Goal: Transaction & Acquisition: Download file/media

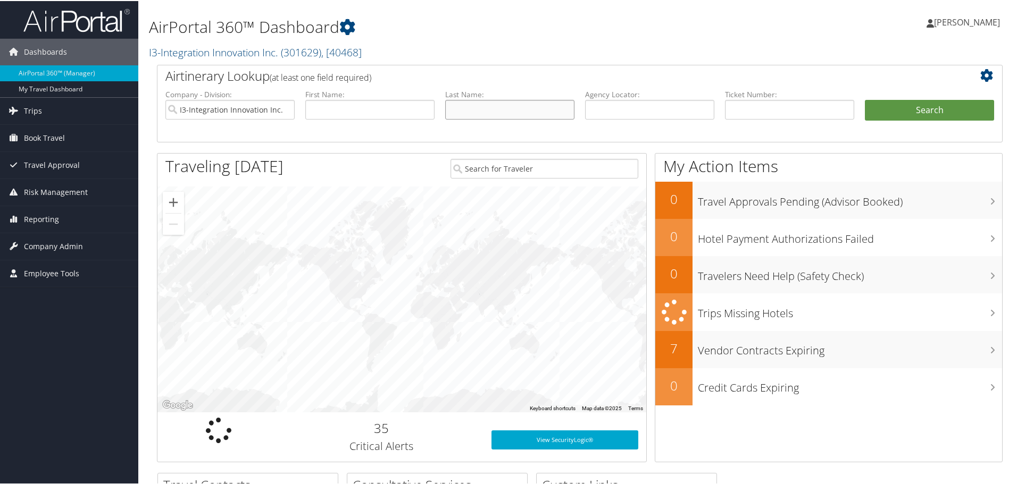
click at [467, 112] on input "text" at bounding box center [509, 109] width 129 height 20
type input "clayton"
click at [865, 99] on button "Search" at bounding box center [929, 109] width 129 height 21
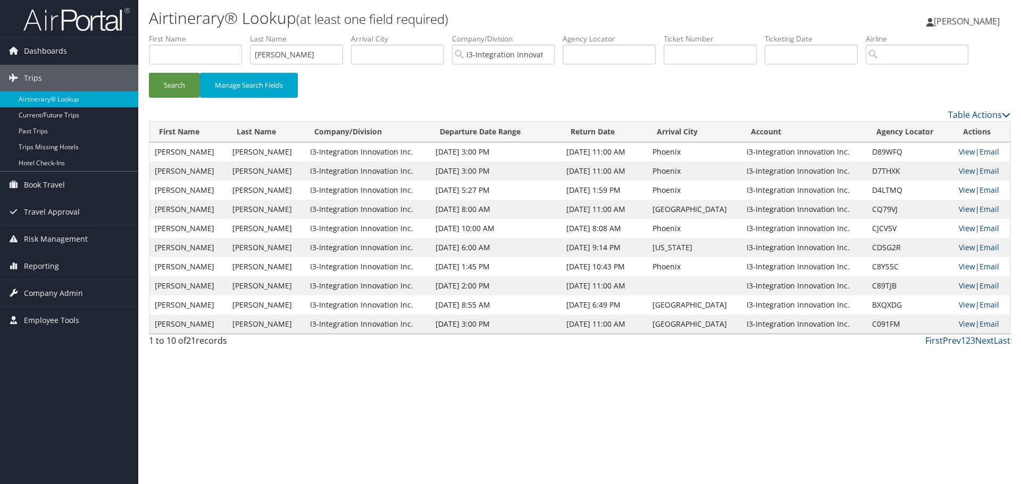
click at [959, 192] on link "View" at bounding box center [967, 190] width 16 height 10
click at [691, 439] on div "Airtinerary® Lookup (at least one field required) Haley Hughes Haley Hughes My …" at bounding box center [579, 242] width 883 height 484
click at [962, 171] on link "View" at bounding box center [967, 171] width 16 height 10
click at [546, 166] on td "Aug 29, 2025 3:00 PM" at bounding box center [495, 171] width 130 height 19
click at [965, 148] on link "View" at bounding box center [967, 152] width 16 height 10
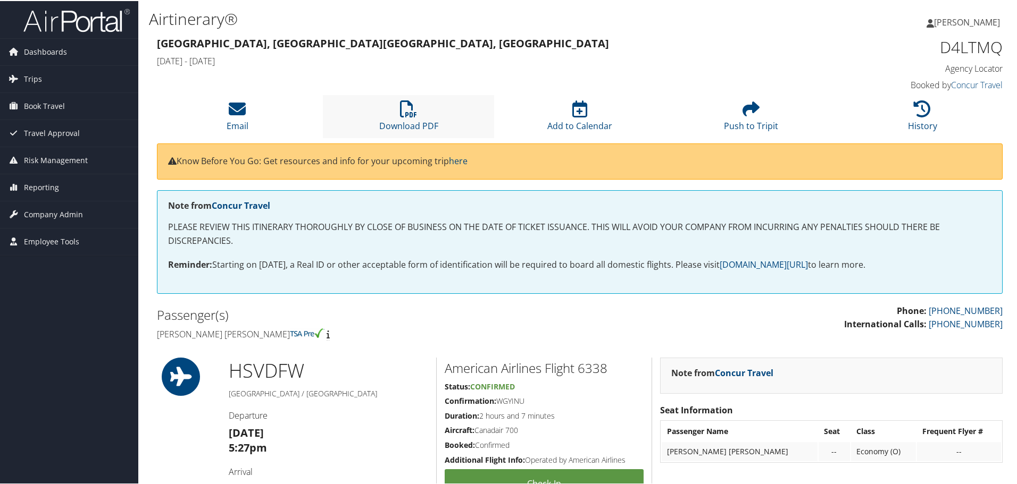
click at [417, 106] on li "Download PDF" at bounding box center [408, 115] width 171 height 43
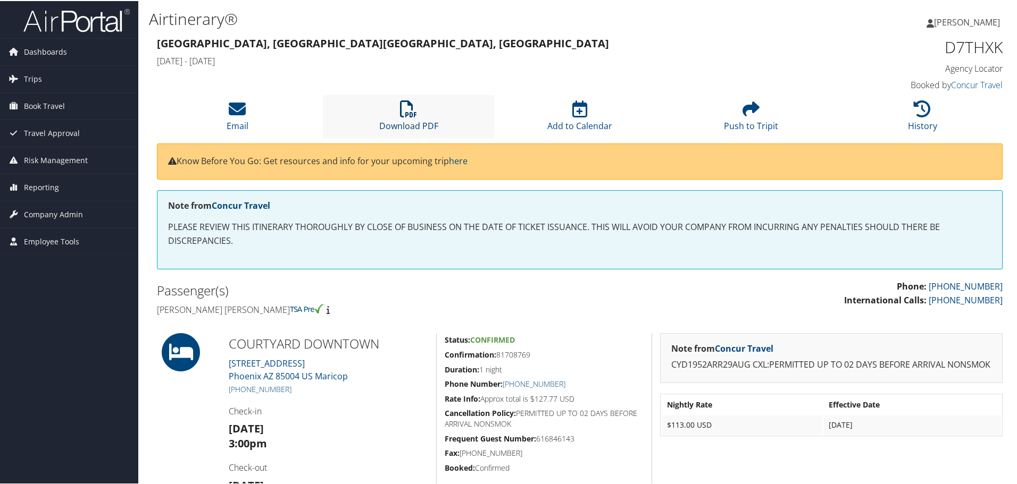
click at [413, 115] on icon at bounding box center [408, 107] width 17 height 17
click at [431, 123] on link "Download PDF" at bounding box center [408, 118] width 59 height 26
